Goal: Task Accomplishment & Management: Use online tool/utility

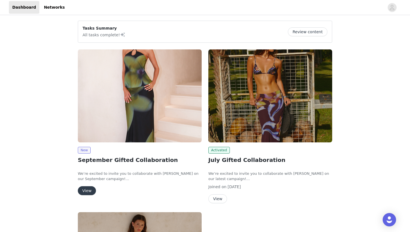
click at [149, 128] on img at bounding box center [140, 95] width 124 height 93
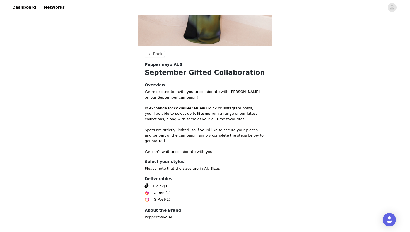
scroll to position [158, 0]
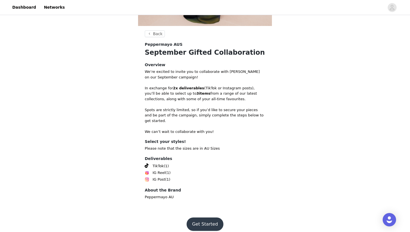
click at [215, 218] on button "Get Started" at bounding box center [205, 224] width 37 height 13
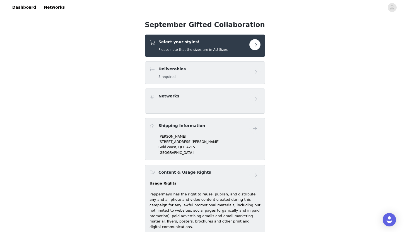
scroll to position [171, 0]
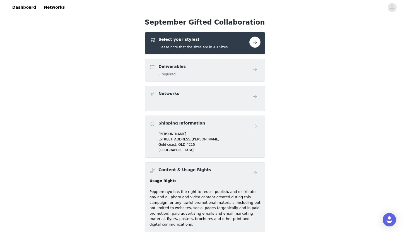
click at [258, 47] on button "button" at bounding box center [255, 42] width 11 height 11
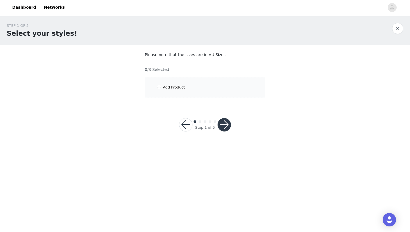
click at [234, 91] on div "Add Product" at bounding box center [205, 87] width 121 height 21
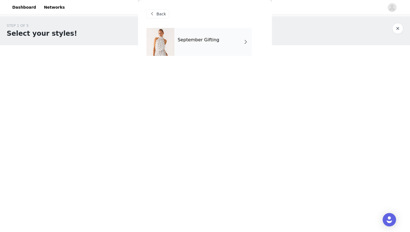
click at [225, 41] on div "September Gifting" at bounding box center [214, 42] width 78 height 28
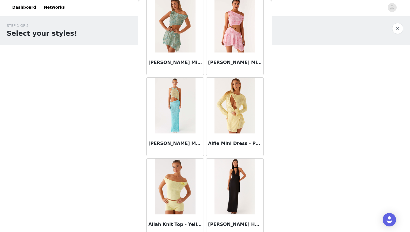
scroll to position [622, 0]
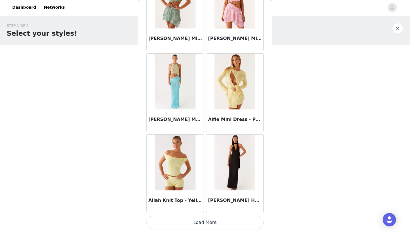
click at [194, 220] on button "Load More" at bounding box center [205, 222] width 117 height 13
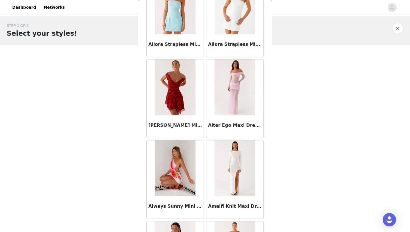
scroll to position [1265, 0]
drag, startPoint x: 147, startPoint y: 126, endPoint x: 198, endPoint y: 126, distance: 50.8
click at [199, 127] on div "[PERSON_NAME] Mini Dress - Deep Red Floral" at bounding box center [175, 126] width 57 height 22
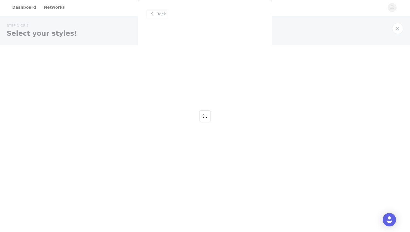
scroll to position [0, 0]
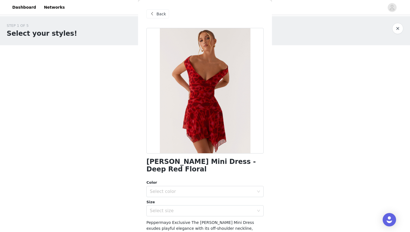
click at [156, 14] on div "Back" at bounding box center [158, 13] width 23 height 9
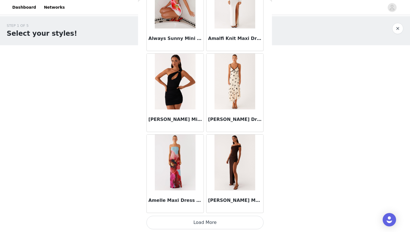
scroll to position [1432, 0]
click at [214, 225] on button "Load More" at bounding box center [205, 222] width 117 height 13
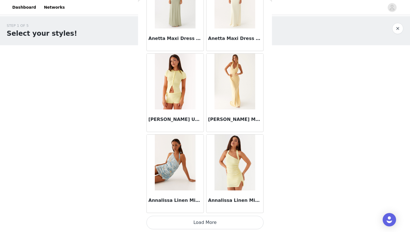
scroll to position [2241, 0]
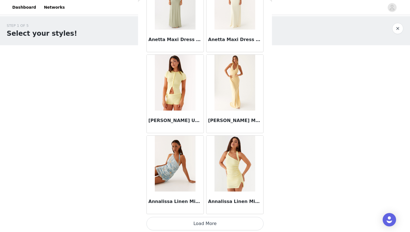
click at [215, 224] on button "Load More" at bounding box center [205, 223] width 117 height 13
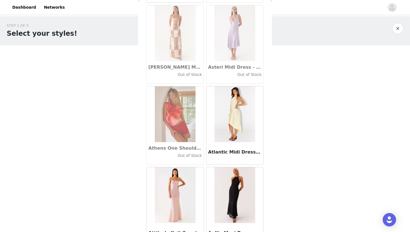
scroll to position [3051, 0]
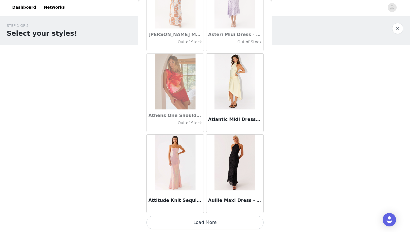
click at [203, 221] on button "Load More" at bounding box center [205, 222] width 117 height 13
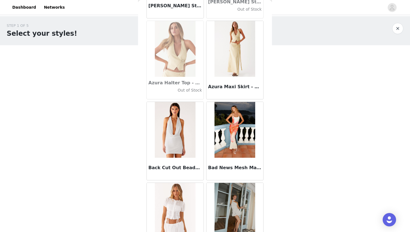
scroll to position [3861, 0]
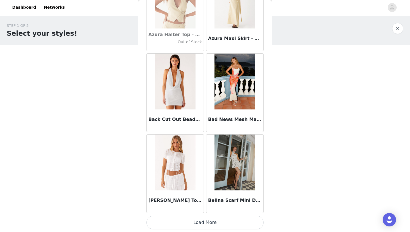
click at [200, 225] on button "Load More" at bounding box center [205, 222] width 117 height 13
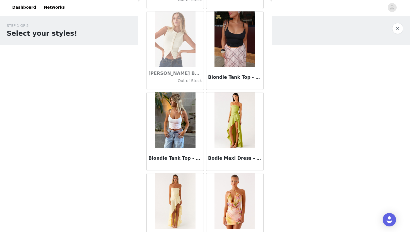
scroll to position [4671, 0]
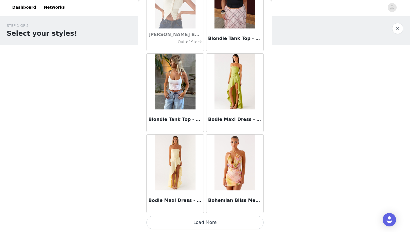
click at [230, 220] on button "Load More" at bounding box center [205, 222] width 117 height 13
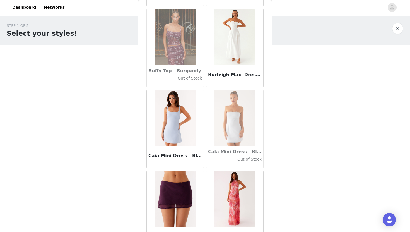
scroll to position [5481, 0]
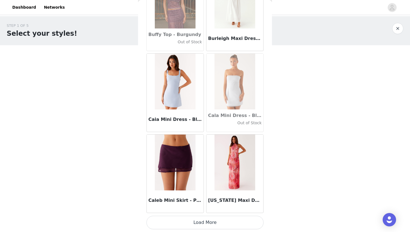
click at [227, 223] on button "Load More" at bounding box center [205, 222] width 117 height 13
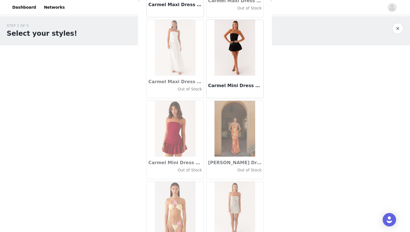
scroll to position [6290, 0]
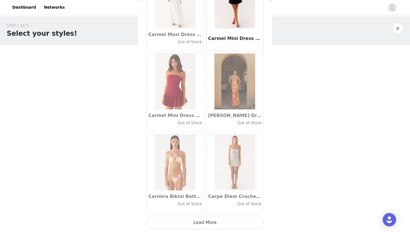
click at [204, 223] on button "Load More" at bounding box center [205, 222] width 117 height 13
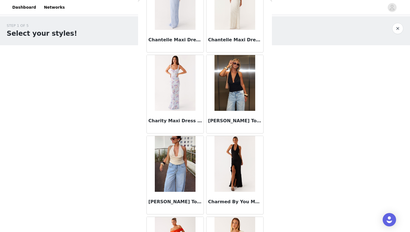
scroll to position [7100, 0]
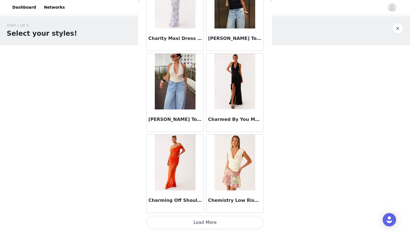
click at [225, 226] on button "Load More" at bounding box center [205, 222] width 117 height 13
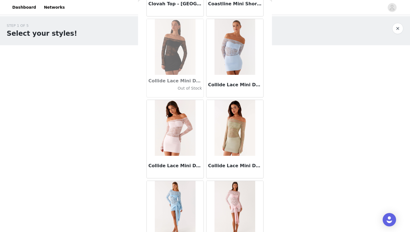
scroll to position [7910, 0]
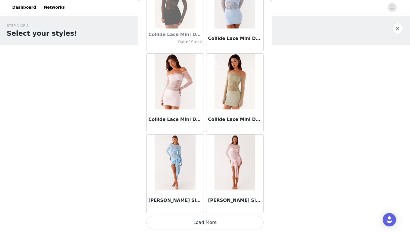
click at [220, 222] on button "Load More" at bounding box center [205, 222] width 117 height 13
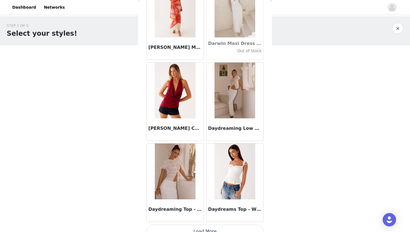
scroll to position [8719, 0]
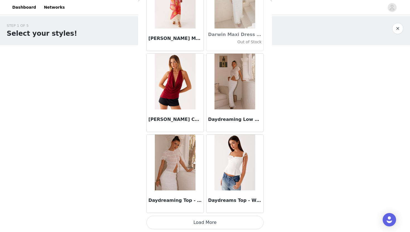
click at [227, 226] on button "Load More" at bounding box center [205, 222] width 117 height 13
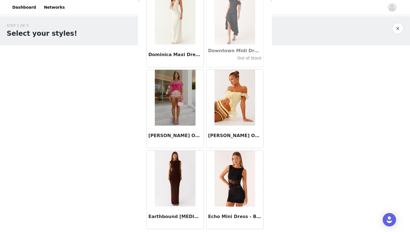
scroll to position [9529, 0]
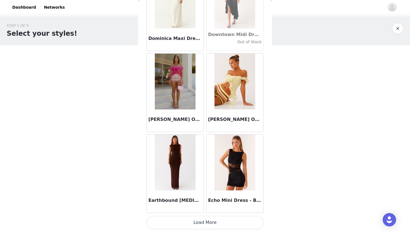
click at [201, 224] on button "Load More" at bounding box center [205, 222] width 117 height 13
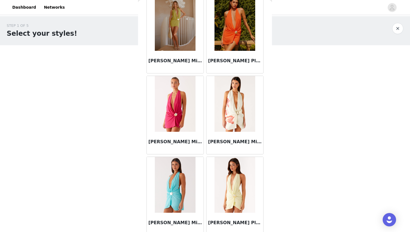
scroll to position [10339, 0]
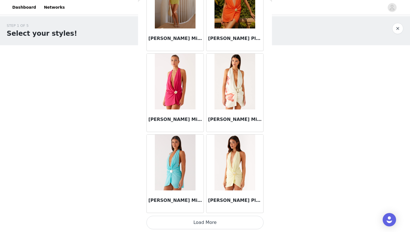
click at [224, 223] on button "Load More" at bounding box center [205, 222] width 117 height 13
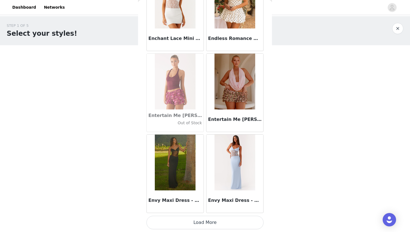
scroll to position [11148, 0]
click at [208, 220] on button "Load More" at bounding box center [205, 222] width 117 height 13
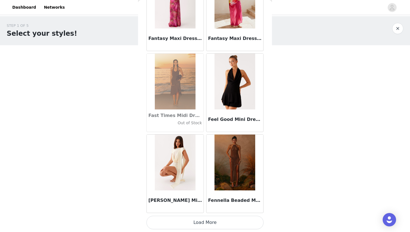
scroll to position [11958, 0]
click at [213, 219] on button "Load More" at bounding box center [205, 222] width 117 height 13
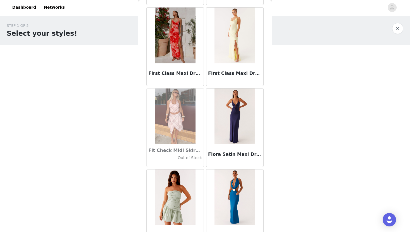
scroll to position [12768, 0]
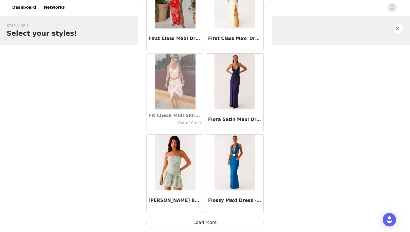
click at [200, 223] on button "Load More" at bounding box center [205, 222] width 117 height 13
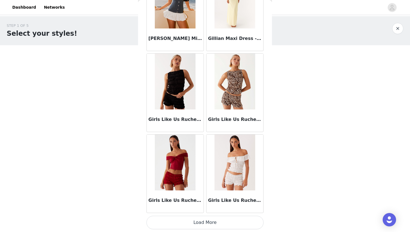
scroll to position [13577, 0]
click at [224, 219] on button "Load More" at bounding box center [205, 222] width 117 height 13
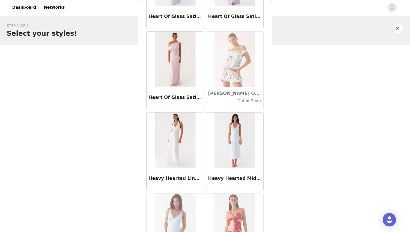
scroll to position [14387, 0]
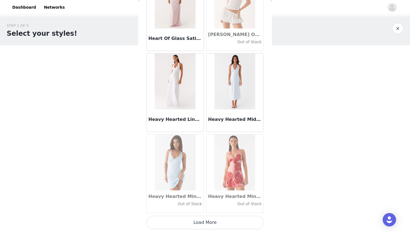
click at [225, 220] on button "Load More" at bounding box center [205, 222] width 117 height 13
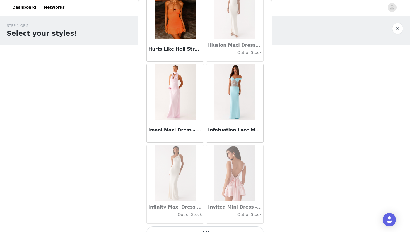
scroll to position [15197, 0]
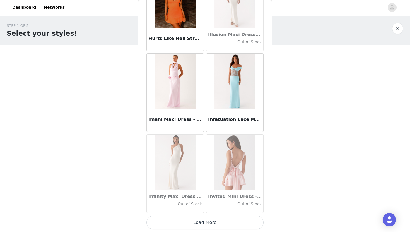
click at [212, 223] on button "Load More" at bounding box center [205, 222] width 117 height 13
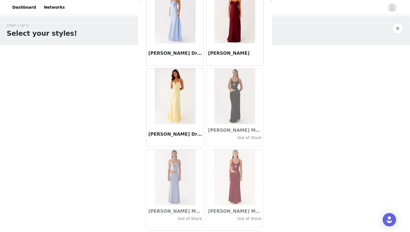
scroll to position [16007, 0]
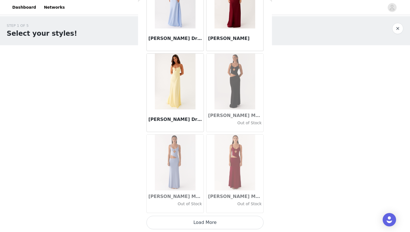
click at [229, 225] on button "Load More" at bounding box center [205, 222] width 117 height 13
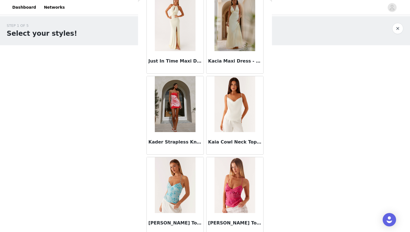
scroll to position [16816, 0]
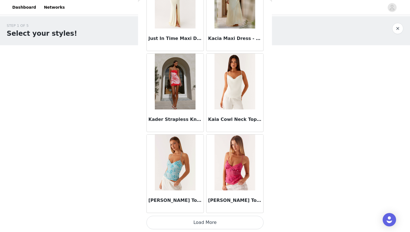
click at [239, 219] on button "Load More" at bounding box center [205, 222] width 117 height 13
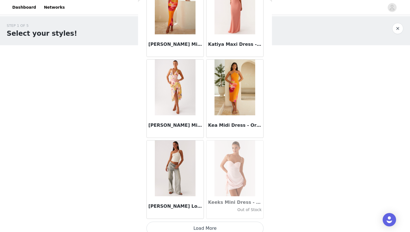
scroll to position [17626, 0]
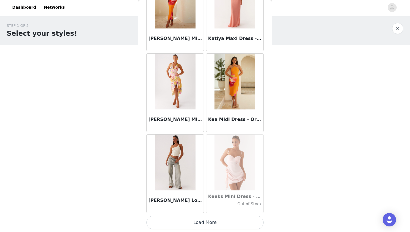
click at [215, 224] on button "Load More" at bounding box center [205, 222] width 117 height 13
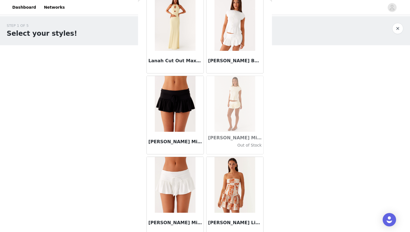
scroll to position [18436, 0]
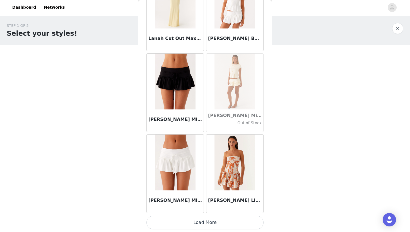
click at [203, 217] on button "Load More" at bounding box center [205, 222] width 117 height 13
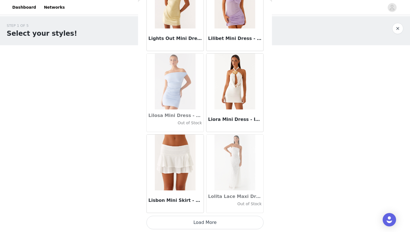
scroll to position [19245, 0]
click at [228, 229] on button "Load More" at bounding box center [205, 222] width 117 height 13
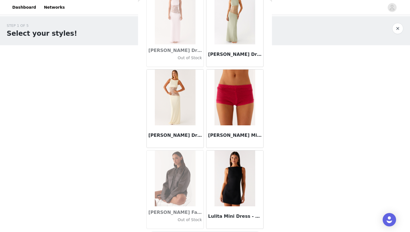
scroll to position [20055, 0]
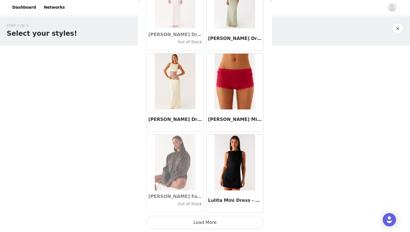
click at [232, 223] on button "Load More" at bounding box center [205, 222] width 117 height 13
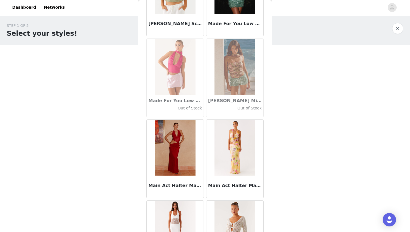
scroll to position [20865, 0]
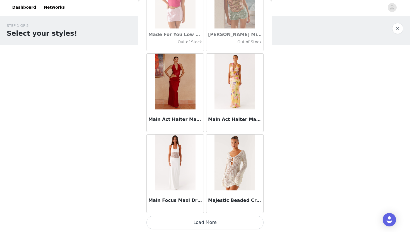
click at [214, 221] on button "Load More" at bounding box center [205, 222] width 117 height 13
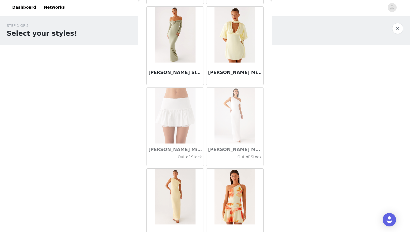
scroll to position [21675, 0]
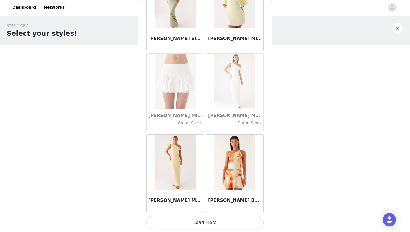
click at [213, 228] on button "Load More" at bounding box center [205, 222] width 117 height 13
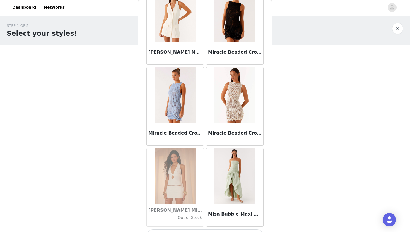
scroll to position [22484, 0]
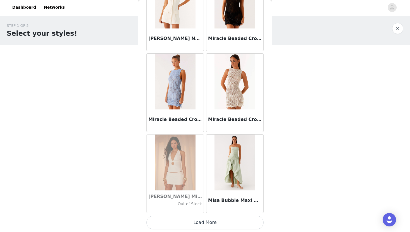
click at [190, 222] on button "Load More" at bounding box center [205, 222] width 117 height 13
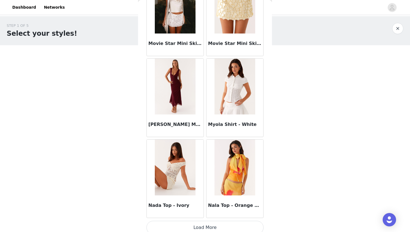
scroll to position [23294, 0]
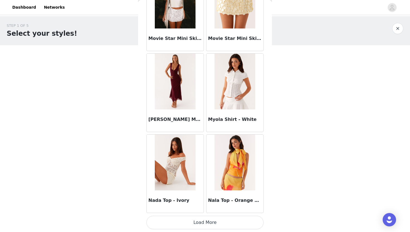
click at [208, 221] on button "Load More" at bounding box center [205, 222] width 117 height 13
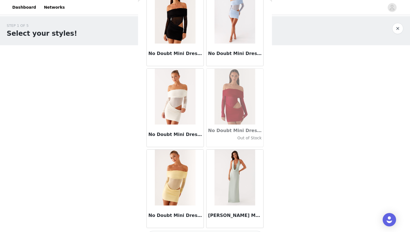
scroll to position [24104, 0]
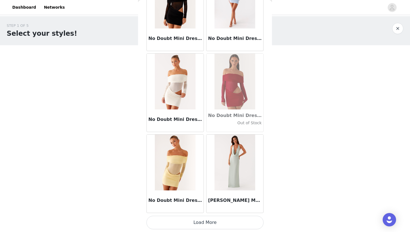
click at [196, 226] on button "Load More" at bounding box center [205, 222] width 117 height 13
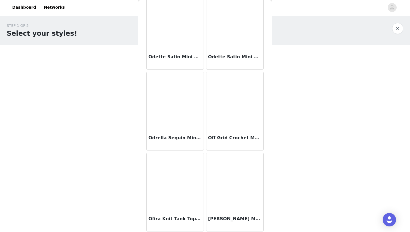
scroll to position [24913, 0]
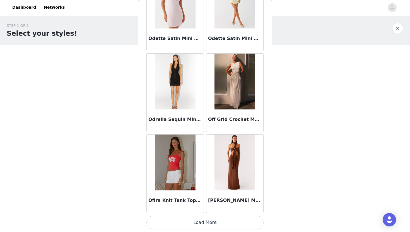
click at [219, 221] on button "Load More" at bounding box center [205, 222] width 117 height 13
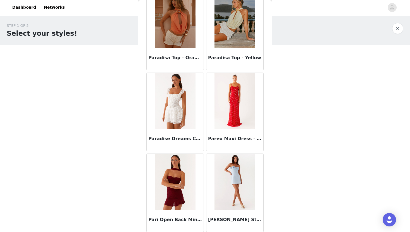
scroll to position [25723, 0]
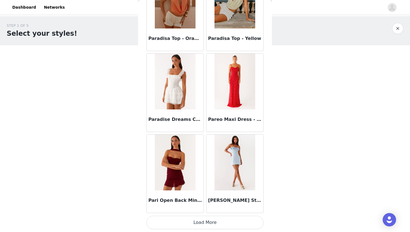
click at [233, 221] on button "Load More" at bounding box center [205, 222] width 117 height 13
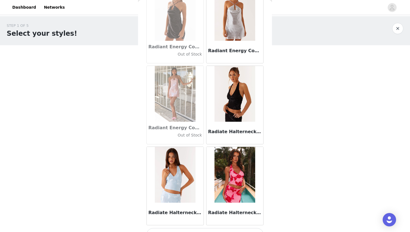
scroll to position [26533, 0]
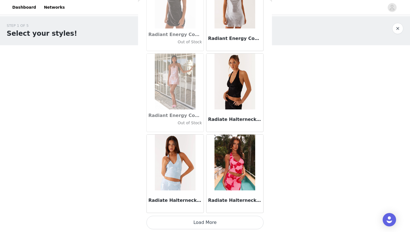
click at [227, 220] on button "Load More" at bounding box center [205, 222] width 117 height 13
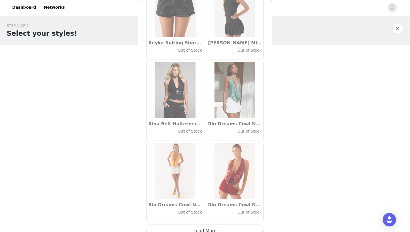
scroll to position [27342, 0]
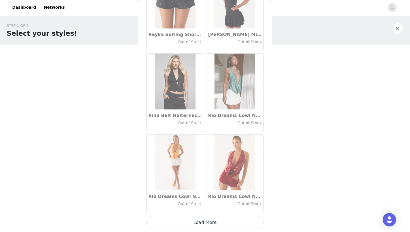
click at [223, 225] on button "Load More" at bounding box center [205, 222] width 117 height 13
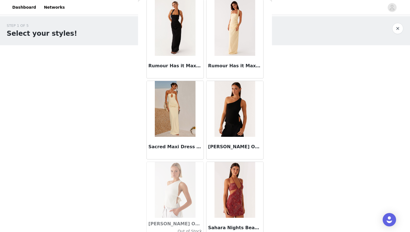
scroll to position [28152, 0]
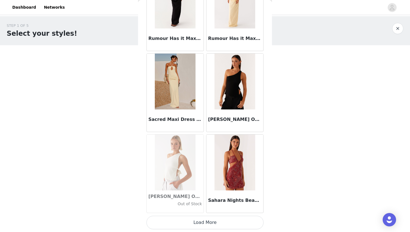
click at [225, 217] on button "Load More" at bounding box center [205, 222] width 117 height 13
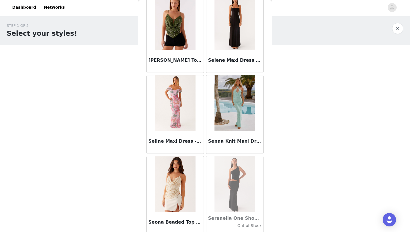
scroll to position [28962, 0]
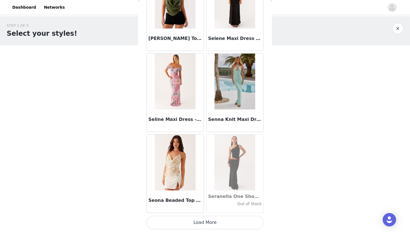
click at [220, 218] on button "Load More" at bounding box center [205, 222] width 117 height 13
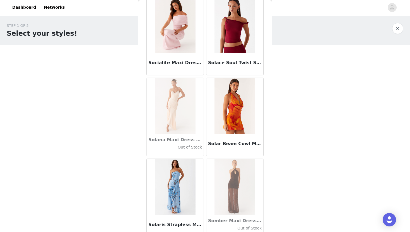
scroll to position [29772, 0]
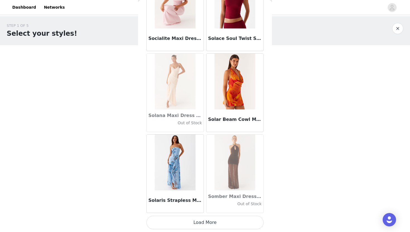
click at [211, 226] on button "Load More" at bounding box center [205, 222] width 117 height 13
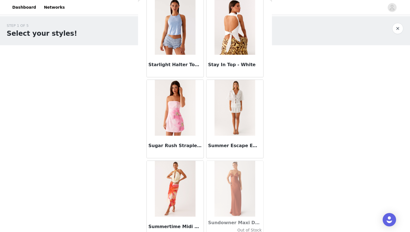
scroll to position [30581, 0]
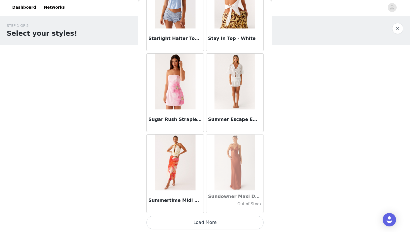
click at [206, 224] on button "Load More" at bounding box center [205, 222] width 117 height 13
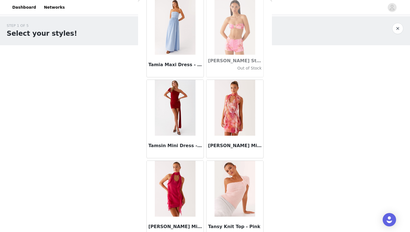
scroll to position [31391, 0]
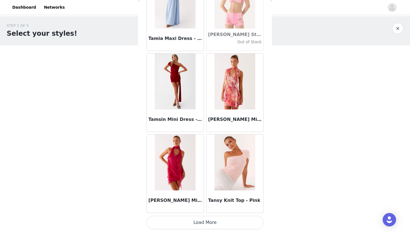
click at [233, 225] on button "Load More" at bounding box center [205, 222] width 117 height 13
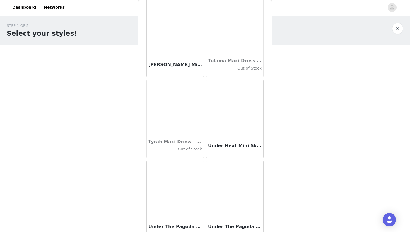
scroll to position [32201, 0]
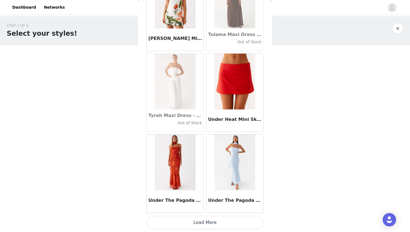
click at [216, 223] on button "Load More" at bounding box center [205, 222] width 117 height 13
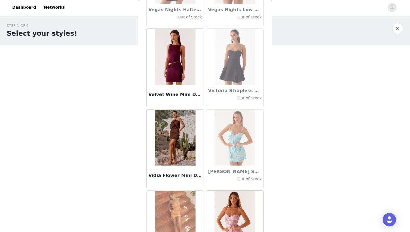
scroll to position [33010, 0]
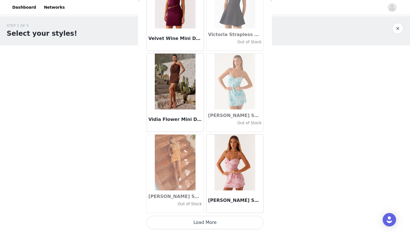
click at [215, 223] on button "Load More" at bounding box center [205, 222] width 117 height 13
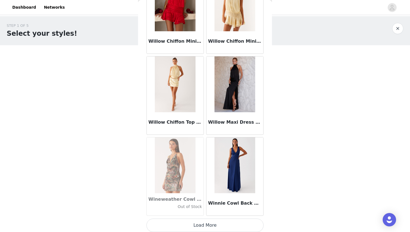
scroll to position [33818, 0]
click at [216, 225] on button "Load More" at bounding box center [205, 224] width 117 height 13
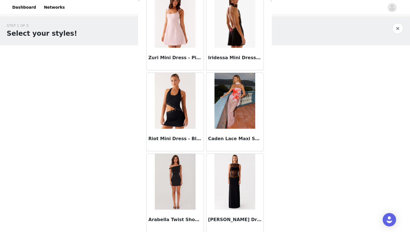
scroll to position [34630, 0]
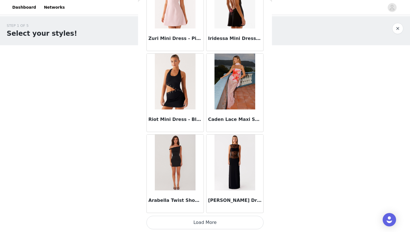
click at [223, 225] on button "Load More" at bounding box center [205, 222] width 117 height 13
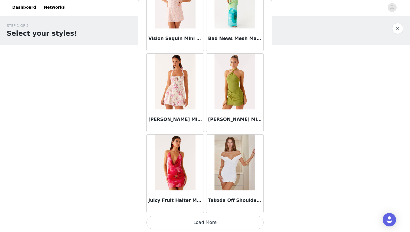
scroll to position [35439, 0]
click at [222, 219] on button "Load More" at bounding box center [205, 222] width 117 height 13
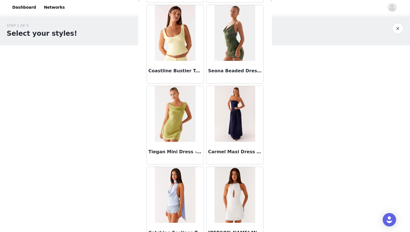
scroll to position [36249, 0]
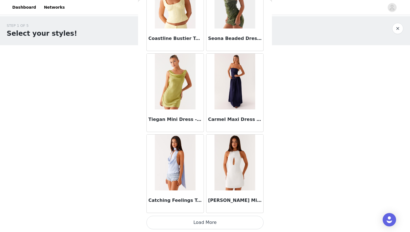
click at [222, 221] on button "Load More" at bounding box center [205, 222] width 117 height 13
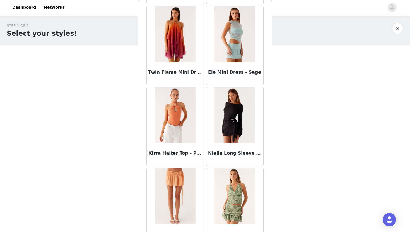
scroll to position [37059, 0]
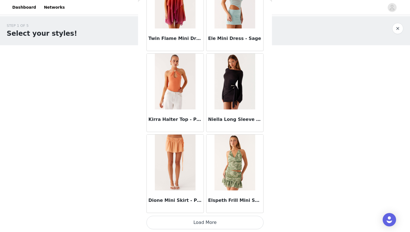
click at [216, 224] on button "Load More" at bounding box center [205, 222] width 117 height 13
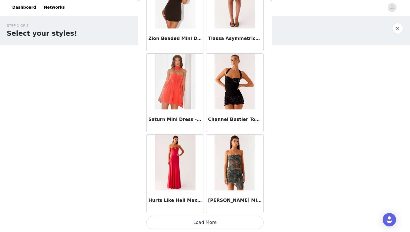
scroll to position [37868, 0]
click at [214, 220] on button "Load More" at bounding box center [205, 222] width 117 height 13
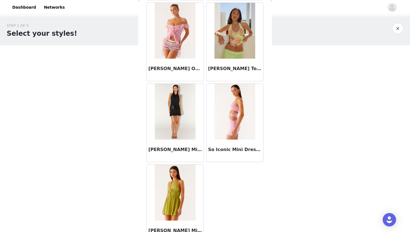
scroll to position [38256, 0]
